Goal: Transaction & Acquisition: Book appointment/travel/reservation

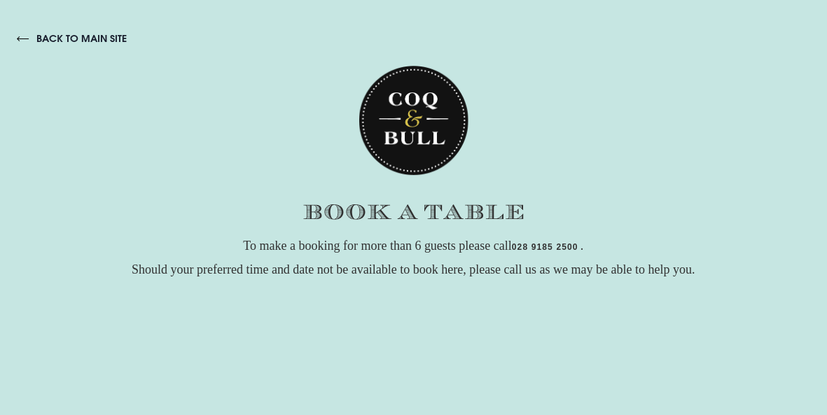
checkbox input "true"
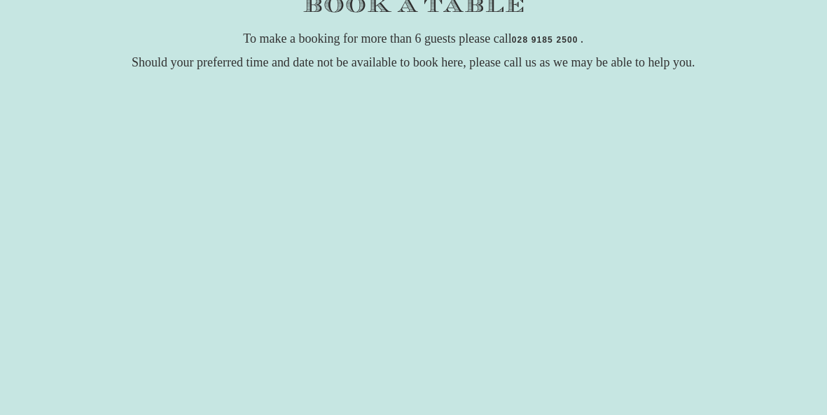
scroll to position [210, 0]
